Goal: Complete application form

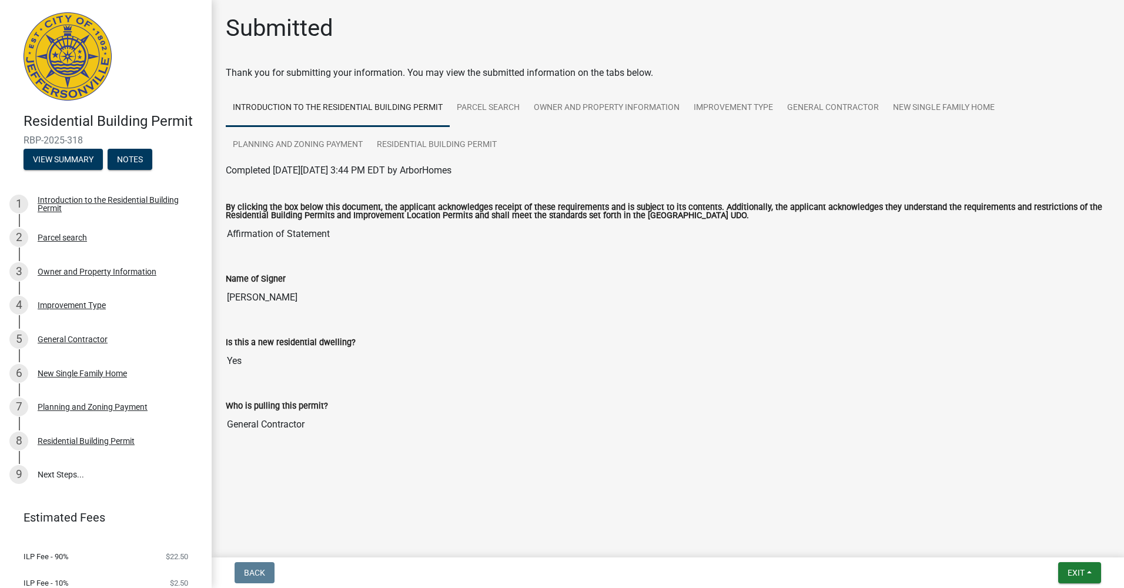
click at [574, 211] on label "By clicking the box below this document, the applicant acknowledges receipt of …" at bounding box center [668, 211] width 885 height 17
click at [574, 222] on input "Affirmation of Statement" at bounding box center [668, 234] width 885 height 24
click at [574, 211] on label "By clicking the box below this document, the applicant acknowledges receipt of …" at bounding box center [668, 211] width 885 height 17
click at [574, 222] on input "Affirmation of Statement" at bounding box center [668, 234] width 885 height 24
click at [332, 341] on label "Is this a new residential dwelling?" at bounding box center [291, 343] width 130 height 8
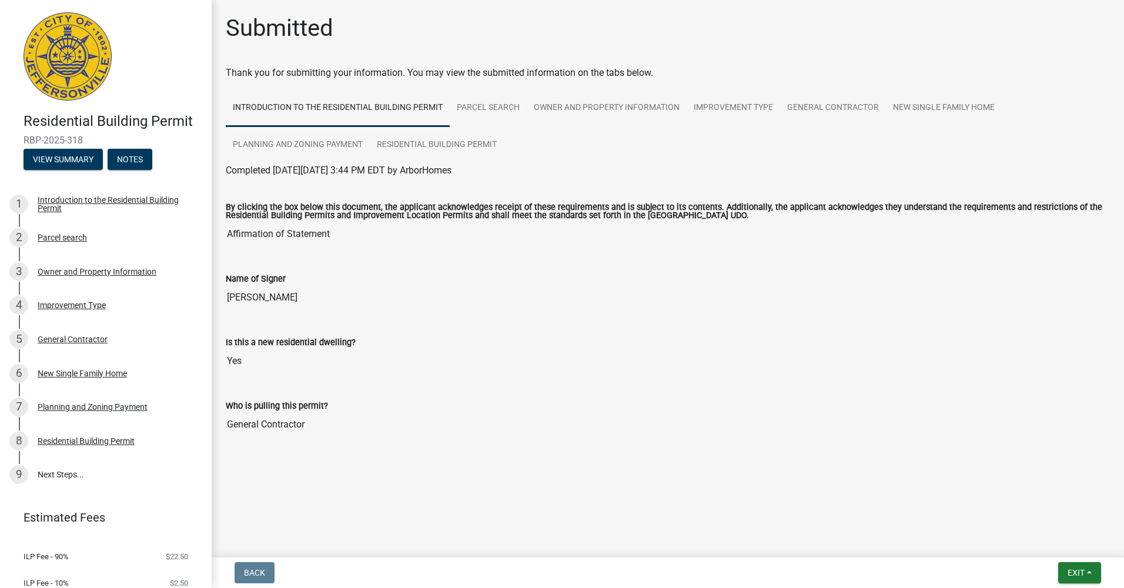
click at [332, 349] on input "Yes" at bounding box center [668, 361] width 885 height 24
click at [274, 416] on input "General Contractor" at bounding box center [668, 425] width 885 height 24
click at [303, 408] on label "Who is pulling this permit?" at bounding box center [277, 406] width 102 height 8
click at [303, 413] on input "General Contractor" at bounding box center [668, 425] width 885 height 24
click at [451, 209] on label "By clicking the box below this document, the applicant acknowledges receipt of …" at bounding box center [668, 211] width 885 height 17
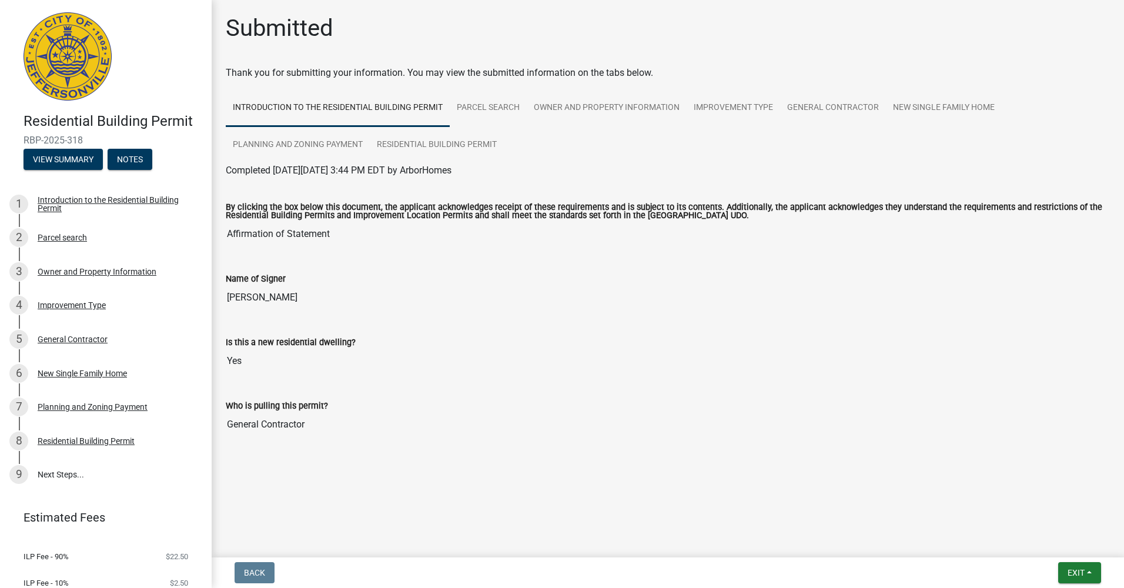
click at [451, 222] on input "Affirmation of Statement" at bounding box center [668, 234] width 885 height 24
click at [527, 71] on div "Thank you for submitting your information. You may view the submitted informati…" at bounding box center [668, 73] width 885 height 14
click at [1092, 569] on button "Exit" at bounding box center [1080, 572] width 43 height 21
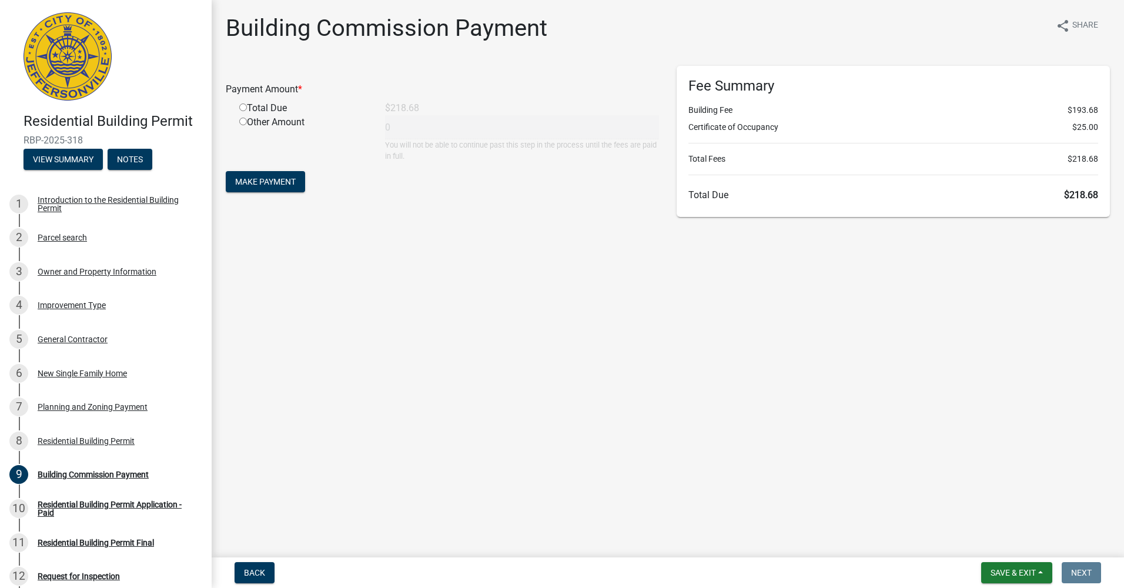
click at [718, 348] on main "Building Commission Payment share Share Payment Amount * Total Due $218.68 Othe…" at bounding box center [668, 276] width 913 height 553
click at [483, 421] on main "Building Commission Payment share Share Payment Amount * Total Due $218.68 Othe…" at bounding box center [668, 276] width 913 height 553
click at [249, 107] on div "Total Due" at bounding box center [304, 108] width 146 height 14
click at [242, 106] on input "radio" at bounding box center [243, 108] width 8 height 8
radio input "true"
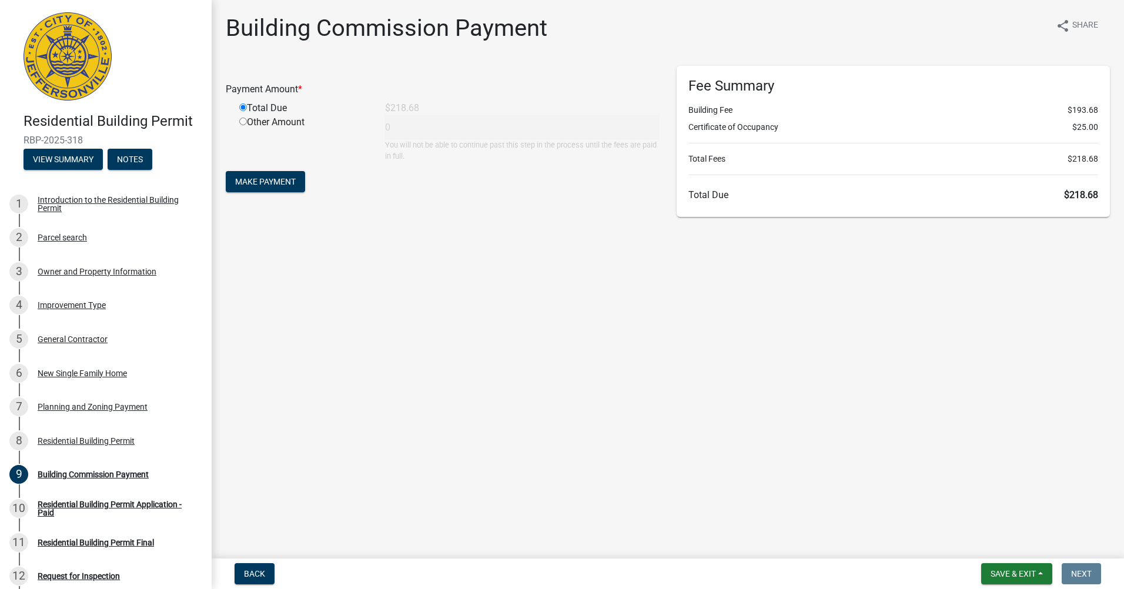
type input "218.68"
click at [403, 280] on main "Building Commission Payment share Share Payment Amount * Total Due $218.68 Othe…" at bounding box center [668, 277] width 913 height 554
click at [275, 185] on span "Make Payment" at bounding box center [265, 181] width 61 height 9
